Goal: Task Accomplishment & Management: Manage account settings

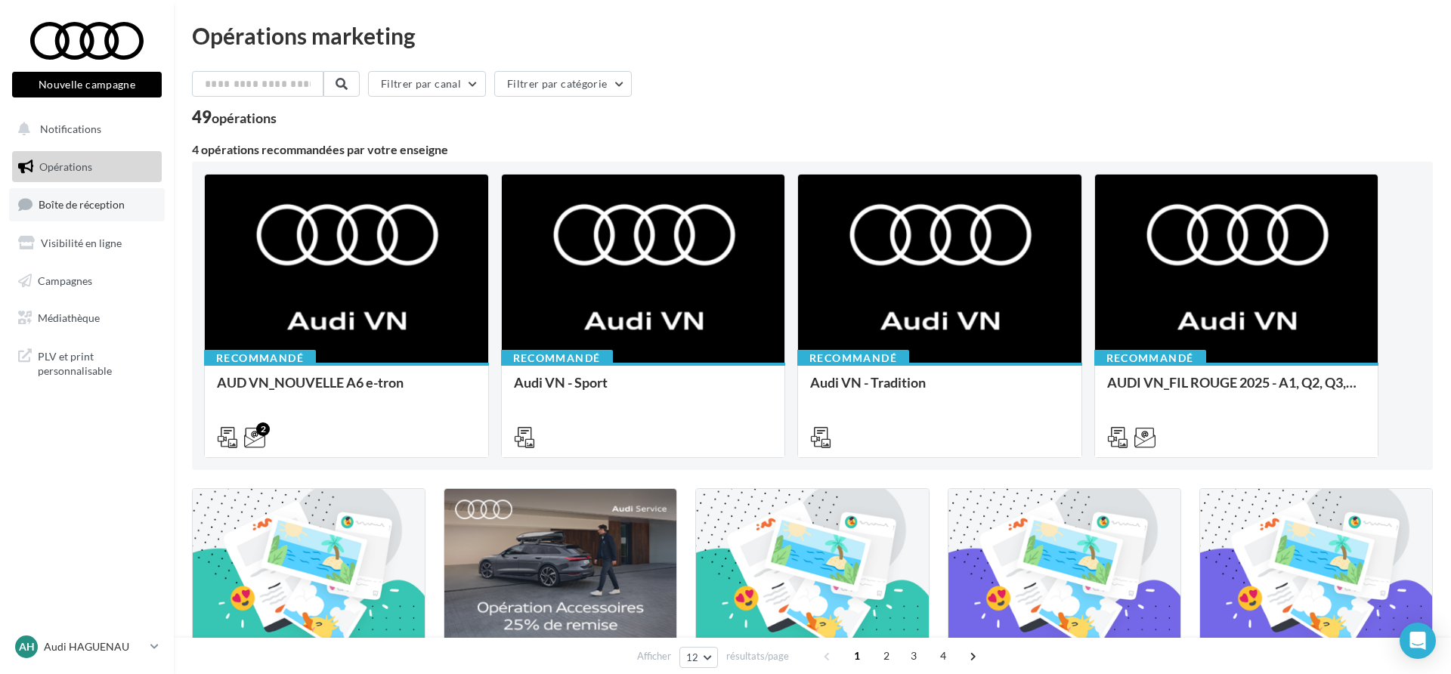
click at [118, 191] on link "Boîte de réception" at bounding box center [87, 204] width 156 height 32
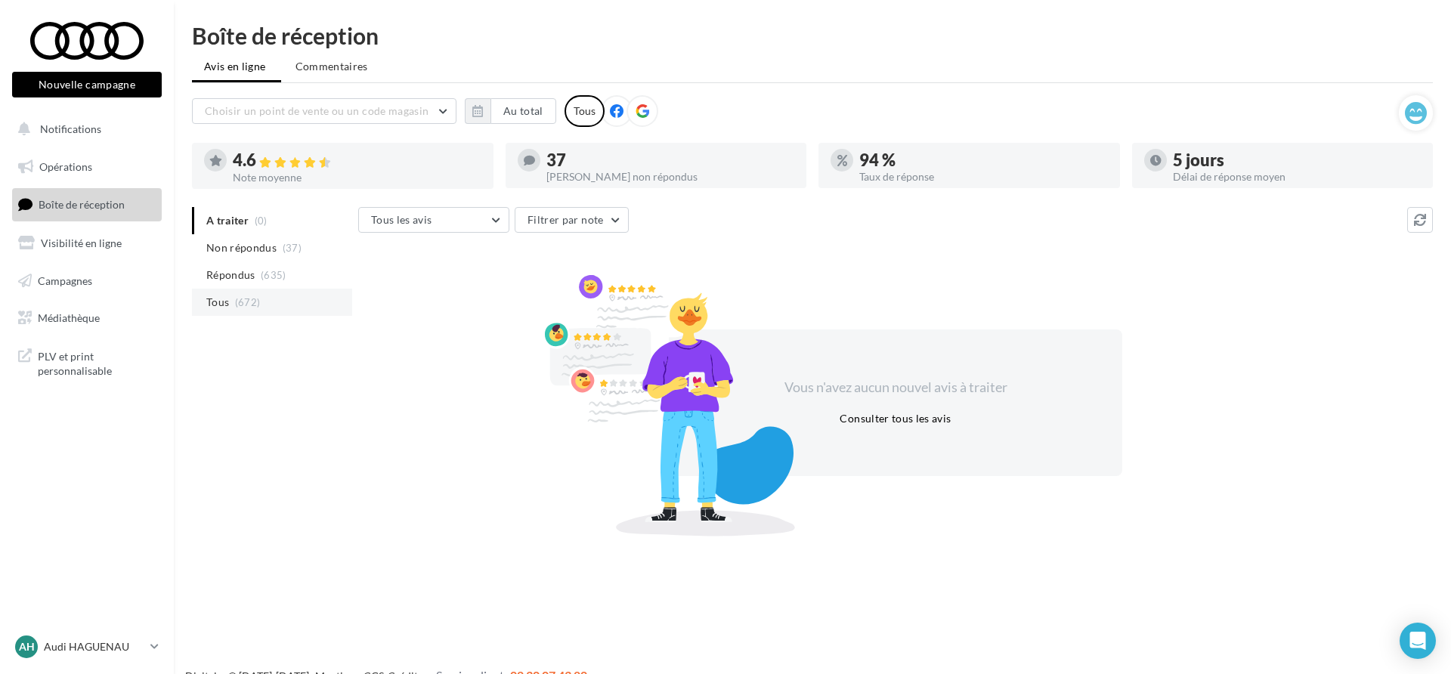
click at [261, 289] on li "Tous (672)" at bounding box center [272, 302] width 160 height 27
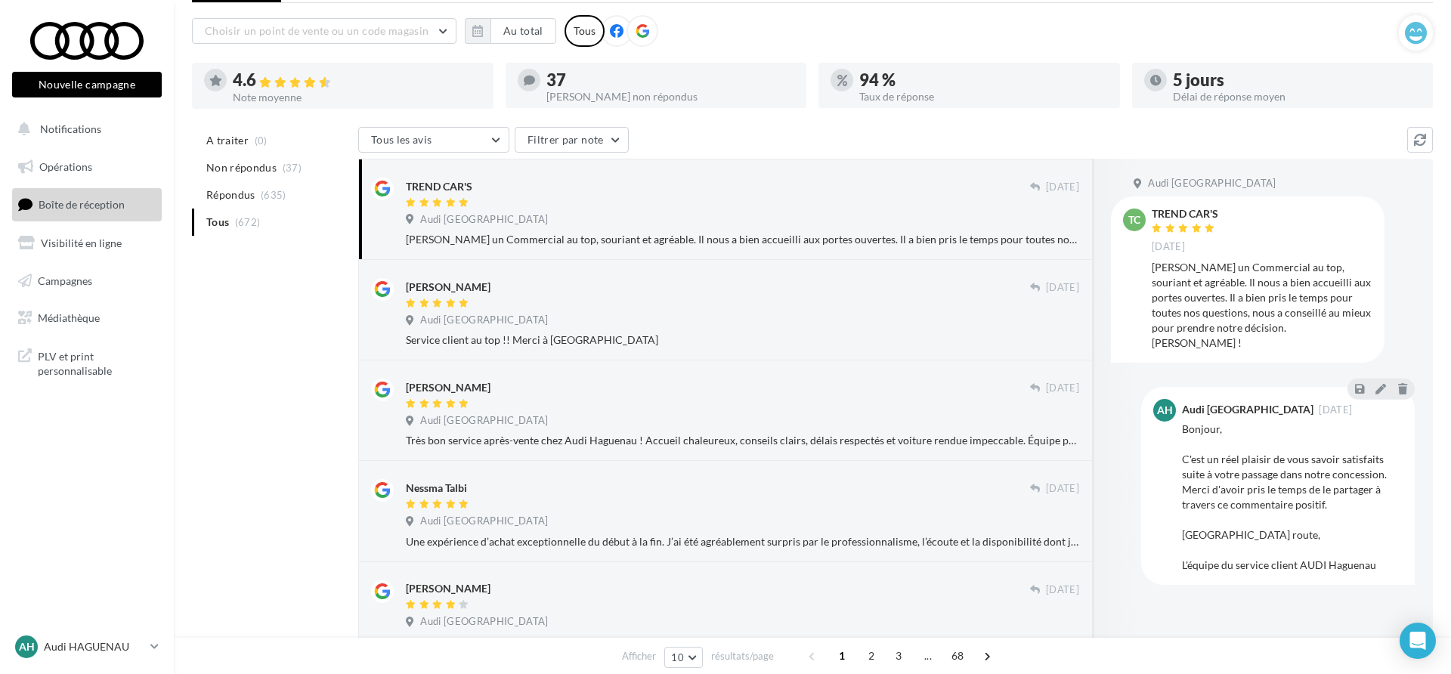
scroll to position [83, 0]
click at [113, 643] on p "Audi HAGUENAU" at bounding box center [94, 646] width 100 height 15
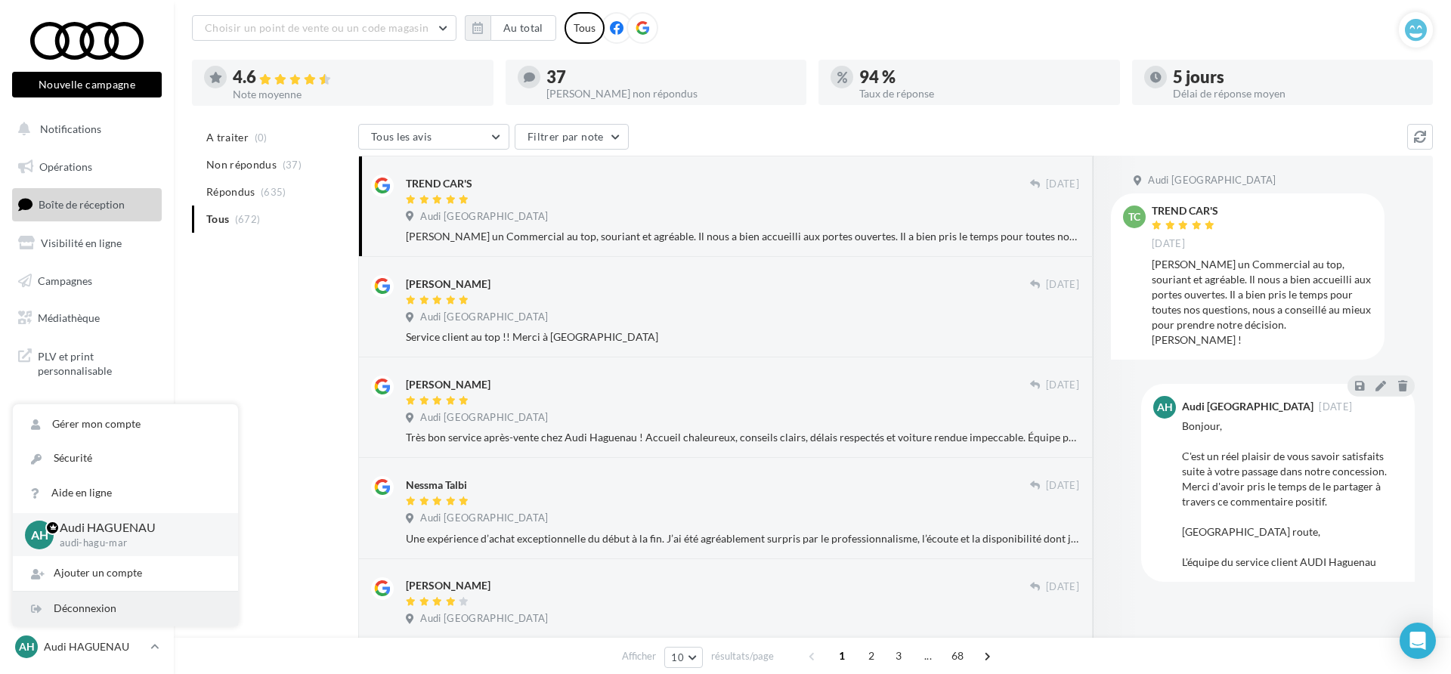
click at [122, 615] on div "Déconnexion" at bounding box center [125, 609] width 225 height 34
